Goal: Transaction & Acquisition: Purchase product/service

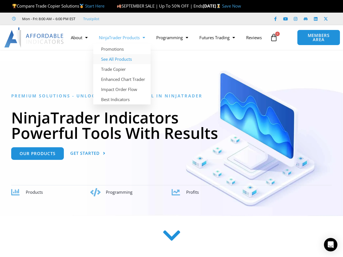
click at [119, 54] on link "See All Products" at bounding box center [121, 59] width 57 height 10
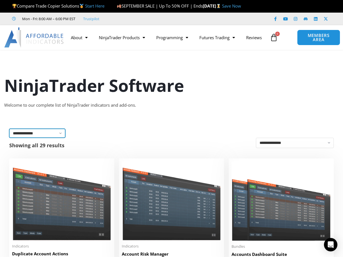
click at [58, 136] on select "**********" at bounding box center [37, 133] width 56 height 9
click at [58, 135] on select "**********" at bounding box center [37, 133] width 56 height 9
click at [270, 144] on select "**********" at bounding box center [295, 143] width 78 height 10
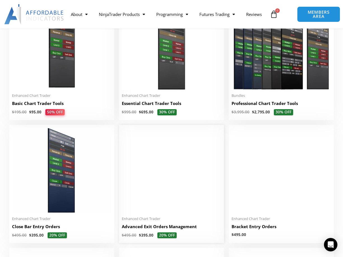
scroll to position [168, 0]
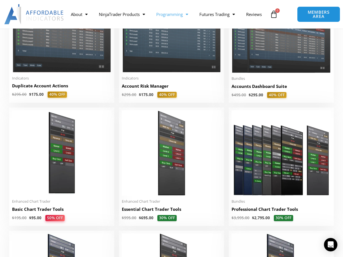
click at [183, 8] on link "Programming" at bounding box center [171, 14] width 43 height 13
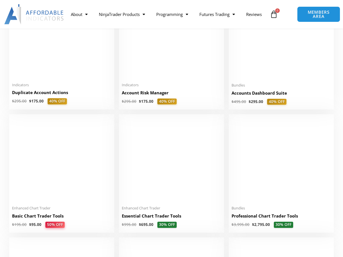
scroll to position [168, 0]
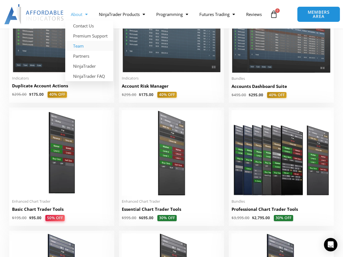
click at [82, 41] on link "Team" at bounding box center [89, 46] width 48 height 10
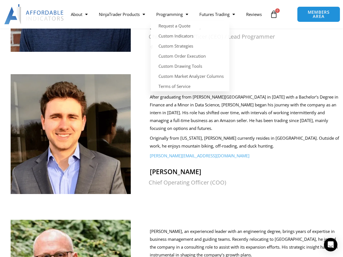
scroll to position [280, 0]
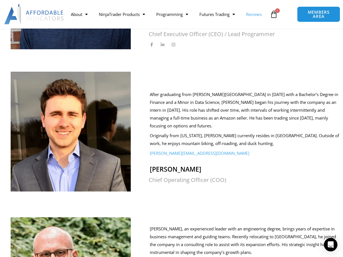
click at [240, 21] on link "Reviews" at bounding box center [253, 14] width 27 height 13
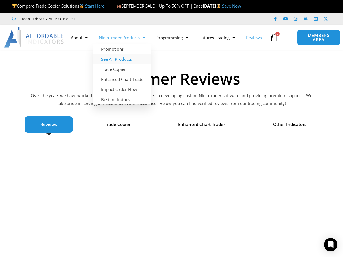
click at [118, 54] on link "See All Products" at bounding box center [121, 59] width 57 height 10
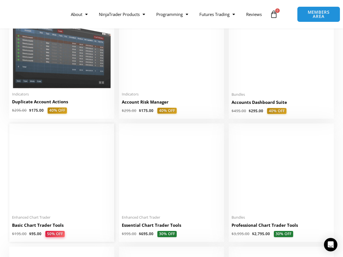
scroll to position [84, 0]
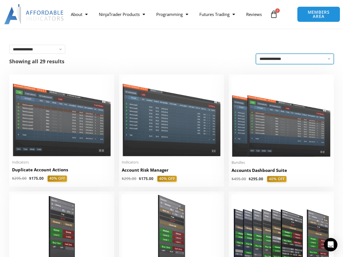
click at [277, 61] on select "**********" at bounding box center [295, 59] width 78 height 10
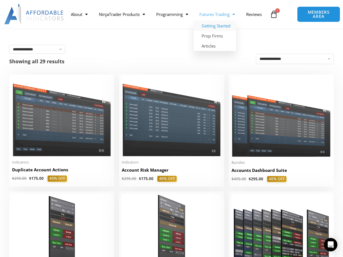
click at [214, 21] on link "Getting Started" at bounding box center [215, 26] width 42 height 10
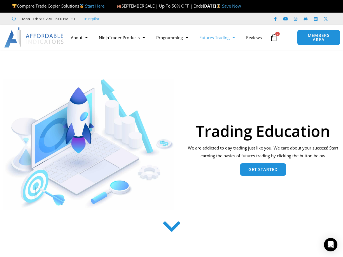
click at [254, 175] on link "Get Started" at bounding box center [263, 169] width 46 height 13
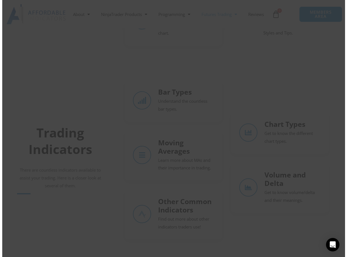
scroll to position [330, 0]
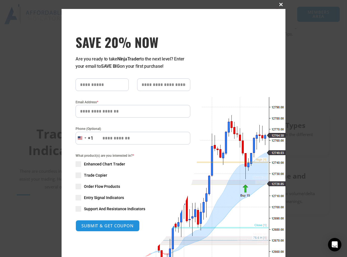
click at [280, 5] on span "SAVE 20% NOW popup" at bounding box center [280, 4] width 9 height 3
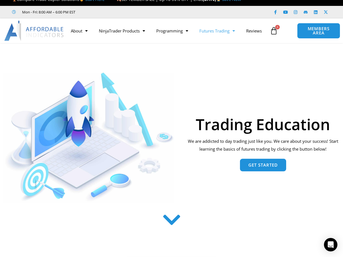
scroll to position [0, 0]
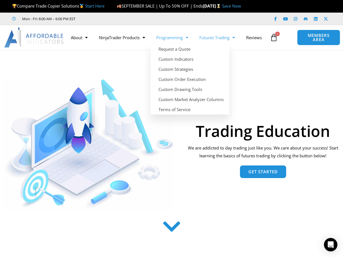
click at [171, 32] on link "Programming" at bounding box center [171, 37] width 43 height 13
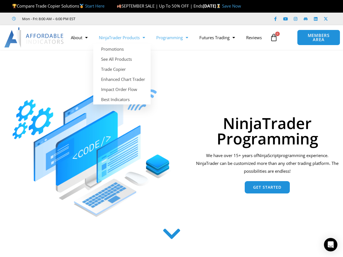
click at [140, 32] on link "NinjaTrader Products" at bounding box center [121, 37] width 57 height 13
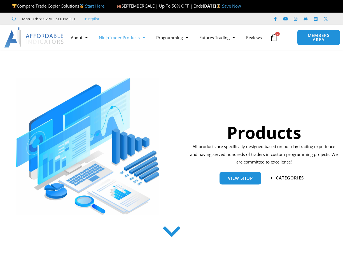
click at [140, 31] on link "NinjaTrader Products" at bounding box center [121, 37] width 57 height 13
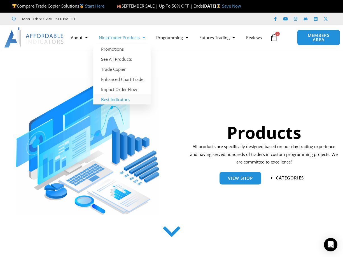
click at [121, 94] on link "Best Indicators" at bounding box center [121, 99] width 57 height 10
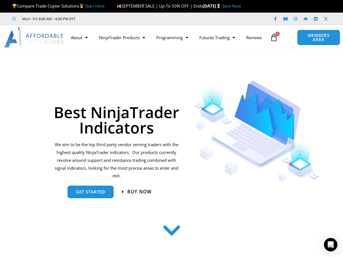
click at [124, 192] on icon at bounding box center [123, 191] width 2 height 5
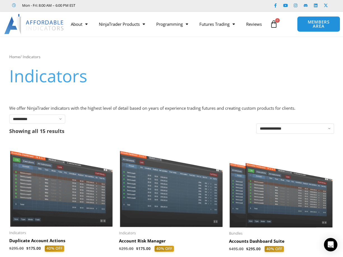
scroll to position [8, 0]
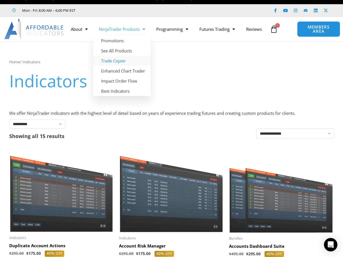
click at [118, 56] on link "Trade Copier" at bounding box center [121, 61] width 57 height 10
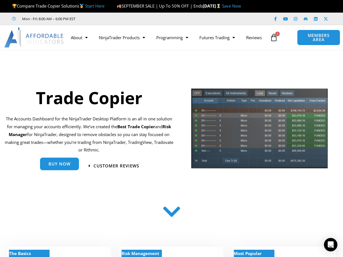
click at [69, 166] on span "Buy Now" at bounding box center [59, 164] width 22 height 4
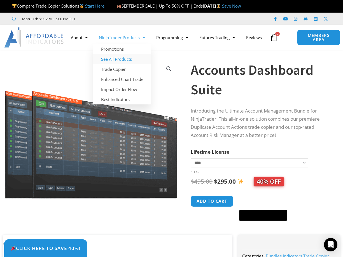
click at [124, 54] on link "See All Products" at bounding box center [121, 59] width 57 height 10
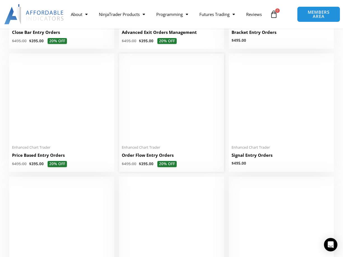
scroll to position [475, 0]
